Goal: Use online tool/utility: Use online tool/utility

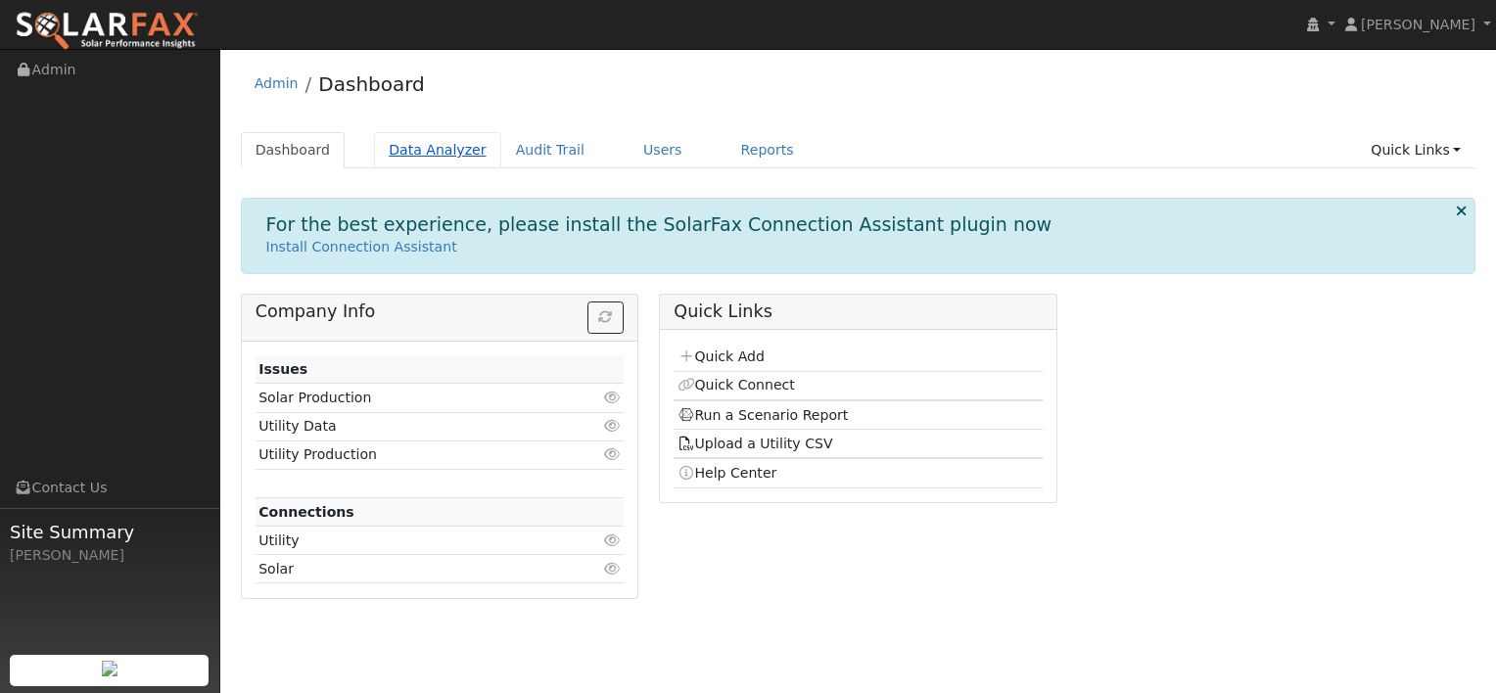
click at [418, 153] on link "Data Analyzer" at bounding box center [437, 150] width 127 height 36
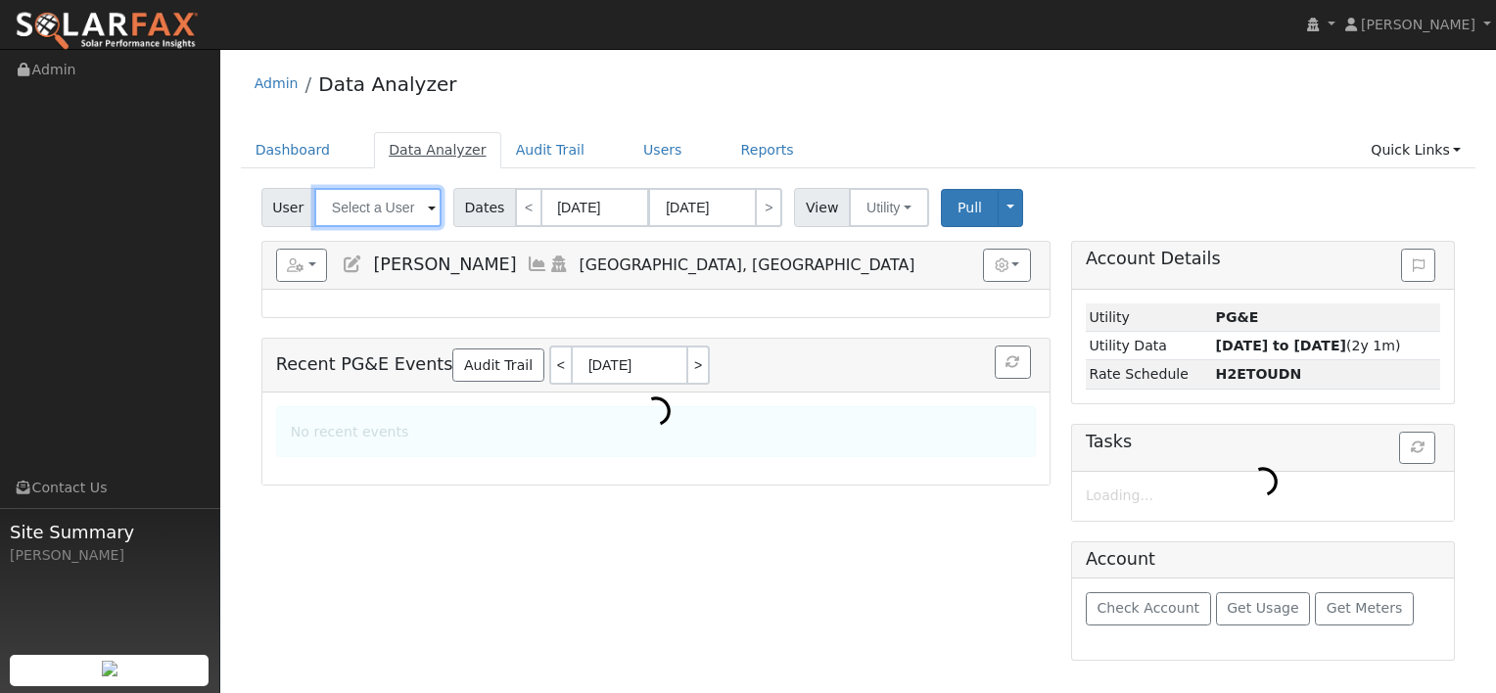
type input "[PERSON_NAME]"
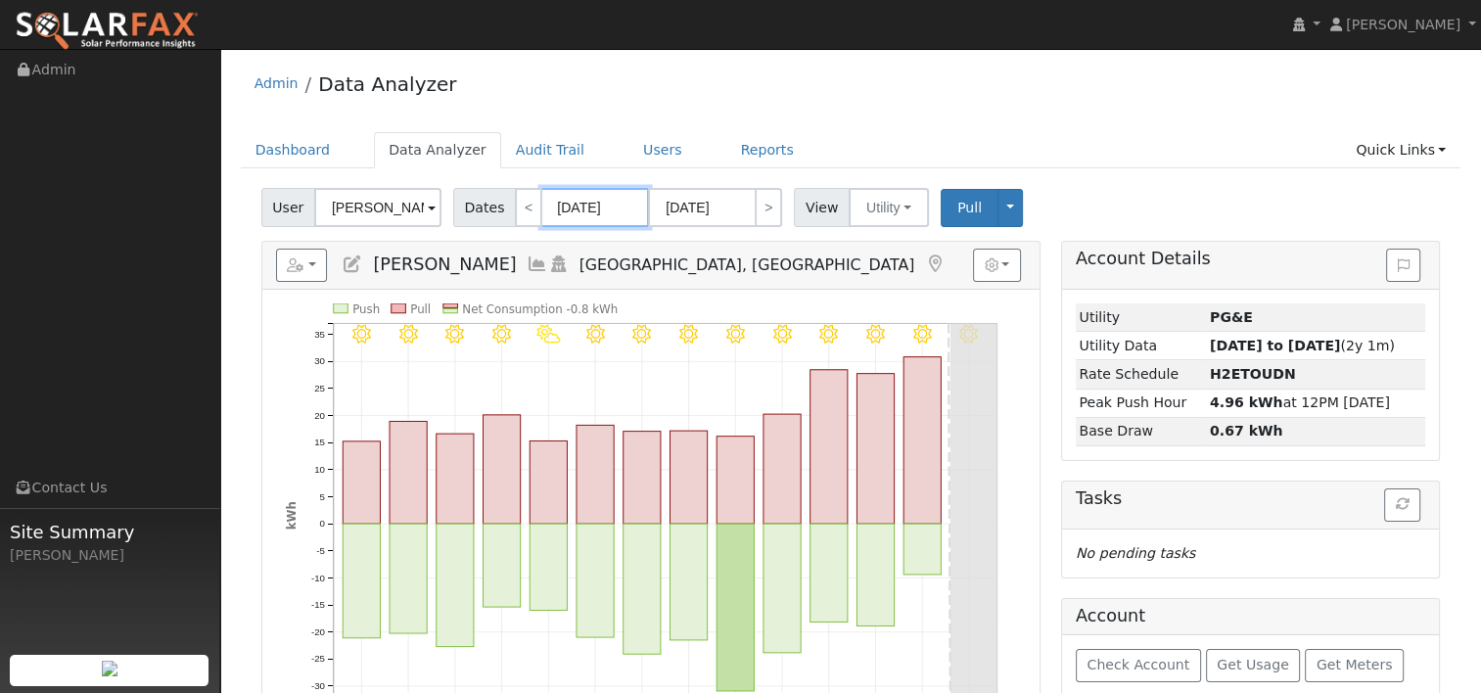
click at [558, 198] on input "[DATE]" at bounding box center [595, 207] width 108 height 39
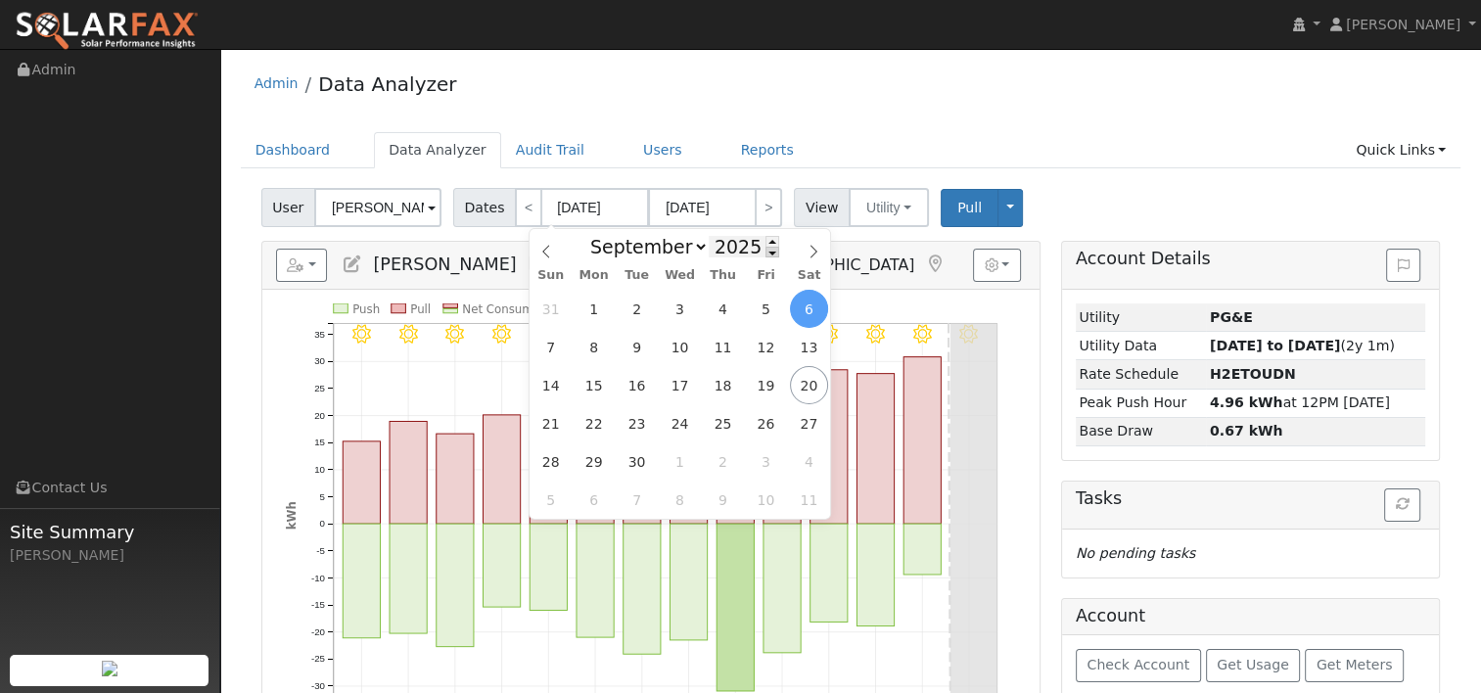
click at [765, 252] on span at bounding box center [772, 252] width 14 height 11
type input "2024"
click at [716, 380] on span "19" at bounding box center [723, 385] width 38 height 38
type input "09/19/2024"
type input "10/02/2024"
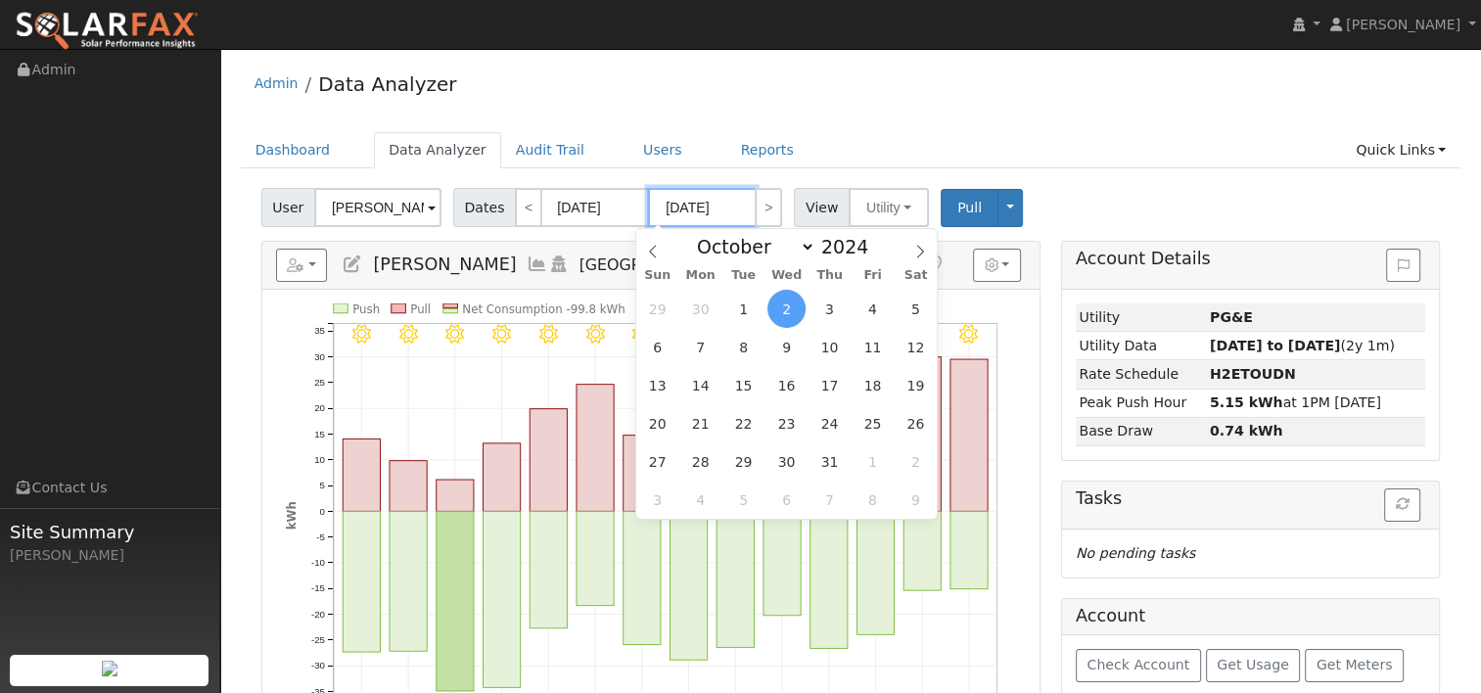
click at [679, 200] on input "10/02/2024" at bounding box center [702, 207] width 108 height 39
click at [872, 239] on span at bounding box center [879, 241] width 14 height 11
type input "2025"
click at [650, 249] on icon at bounding box center [653, 252] width 14 height 14
select select "8"
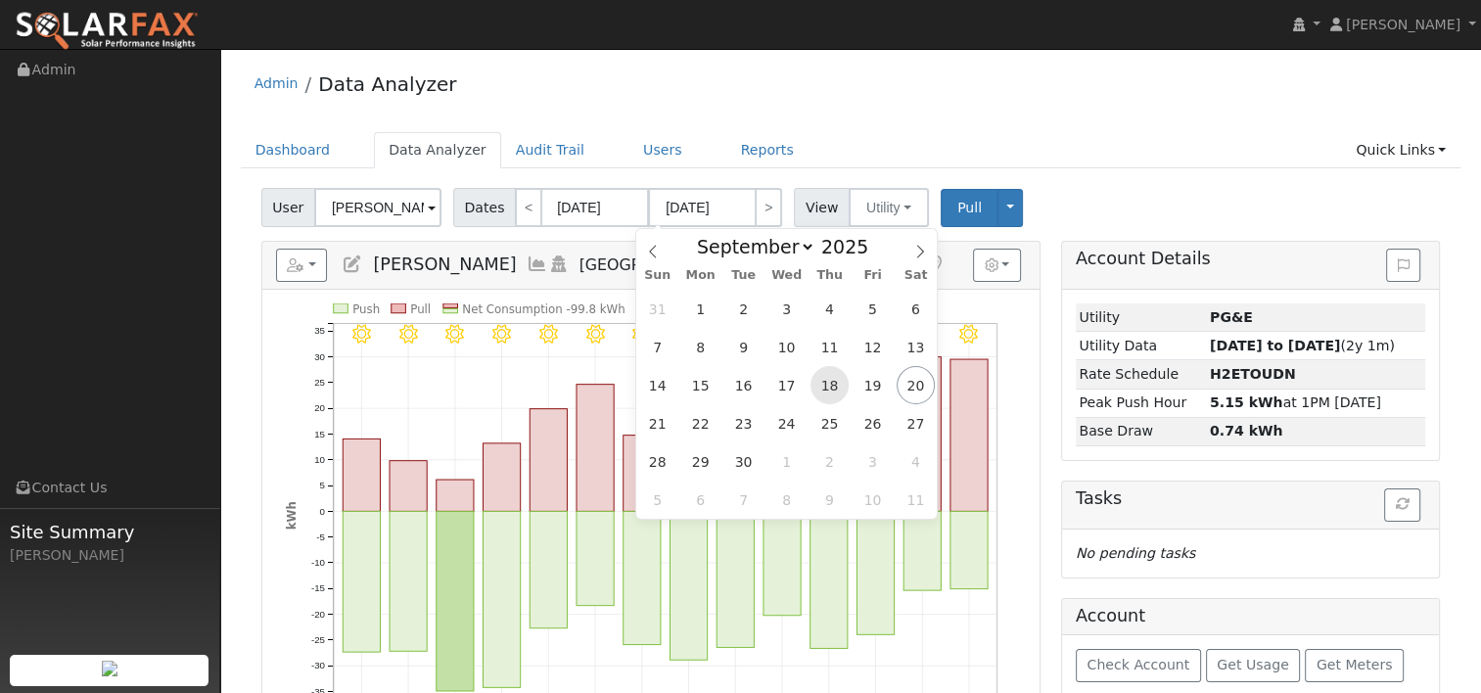
click at [830, 385] on span "18" at bounding box center [830, 385] width 38 height 38
type input "09/18/2025"
